Goal: Task Accomplishment & Management: Complete application form

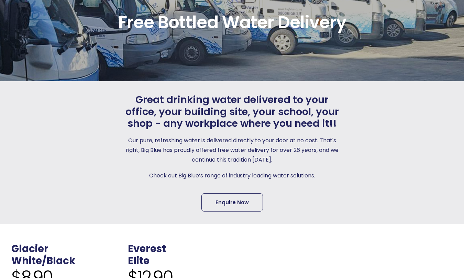
click at [218, 203] on link "Enquire Now" at bounding box center [233, 202] width 62 height 18
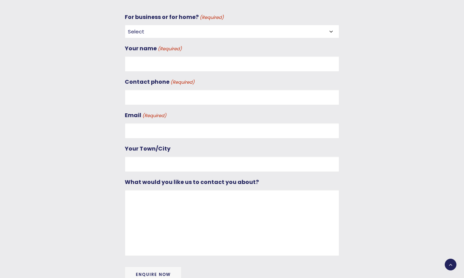
click at [161, 26] on select "Select For Business For Home" at bounding box center [232, 31] width 215 height 13
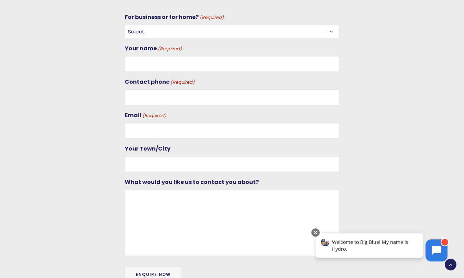
select select "For Business"
click at [125, 25] on select "Select For Business For Home" at bounding box center [232, 31] width 215 height 13
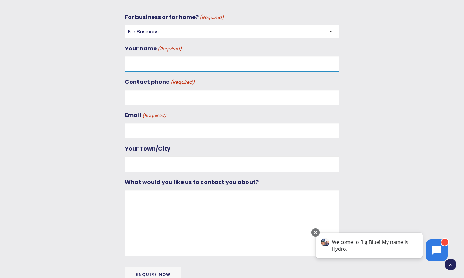
click at [154, 60] on input "Your name (Required)" at bounding box center [232, 63] width 215 height 15
type input "[PERSON_NAME]"
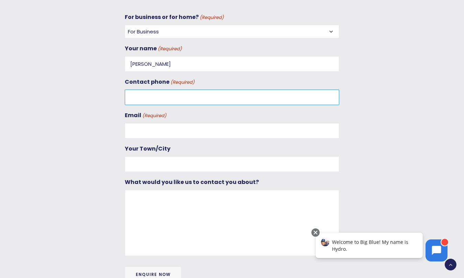
click at [135, 98] on input "Contact phone (Required)" at bounding box center [232, 96] width 215 height 15
type input "0212631499"
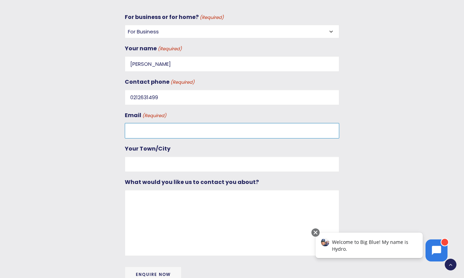
click at [136, 132] on input "Email (Required)" at bounding box center [232, 130] width 215 height 15
type input "[EMAIL_ADDRESS][DOMAIN_NAME]"
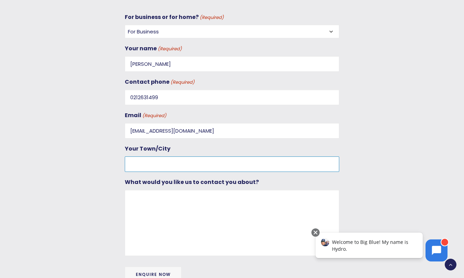
click at [135, 162] on input "Your Town/City" at bounding box center [232, 163] width 215 height 15
type input "a"
type input "Selwyn"
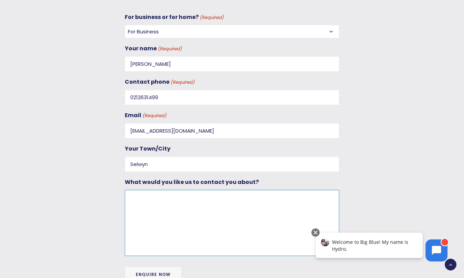
click at [137, 199] on textarea "What would you like us to contact you about?" at bounding box center [232, 223] width 215 height 66
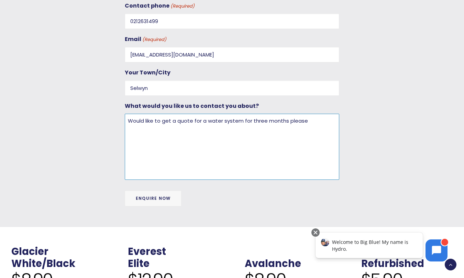
scroll to position [385, 0]
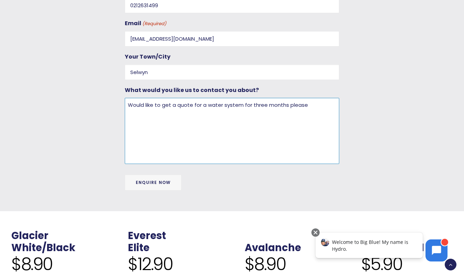
type textarea "Would like to get a quote for a water system for three months please"
click at [147, 183] on input "Enquire Now" at bounding box center [153, 182] width 57 height 16
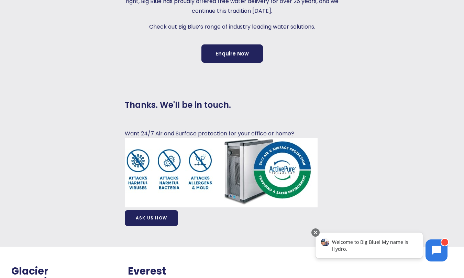
scroll to position [203, 0]
